Goal: Entertainment & Leisure: Consume media (video, audio)

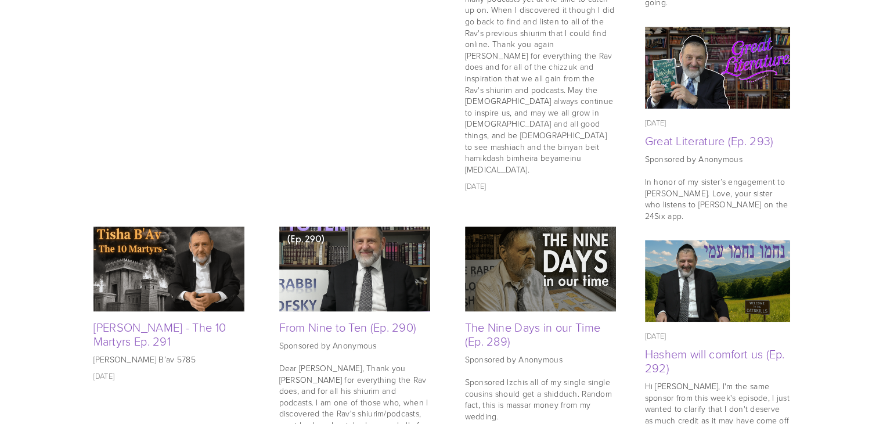
scroll to position [480, 0]
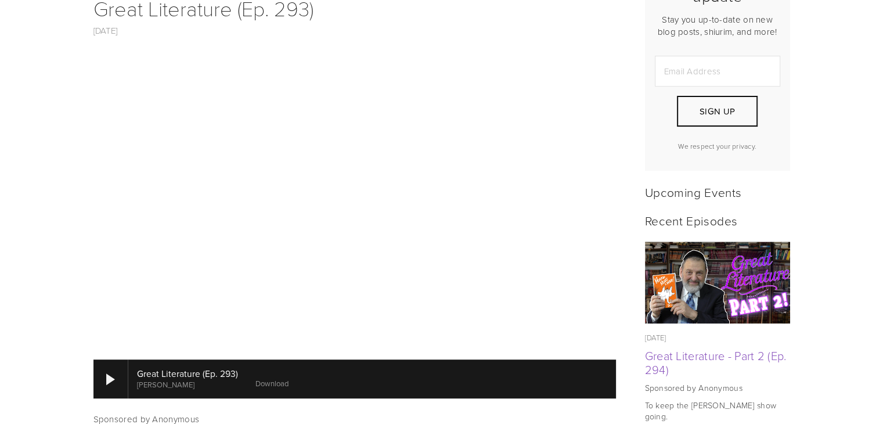
scroll to position [580, 0]
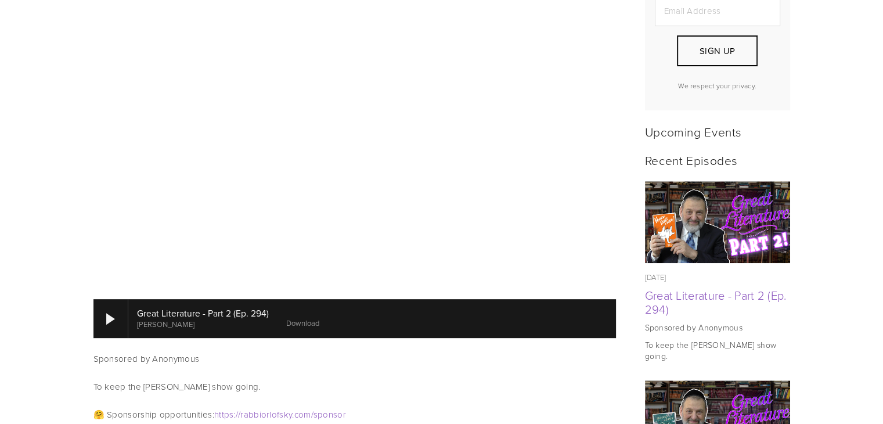
scroll to position [522, 0]
